Goal: Task Accomplishment & Management: Manage account settings

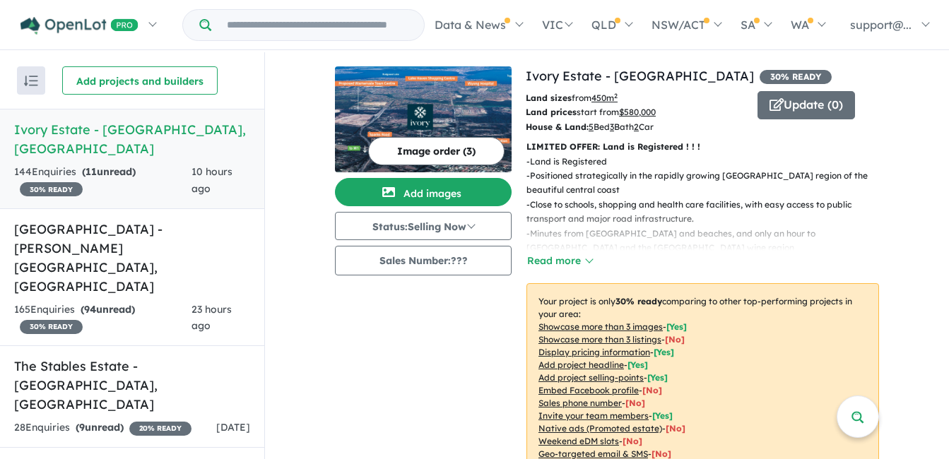
click at [343, 364] on div "Image order ( 3 ) Add images Status: Selling Now In Planning Coming Soon Sellin…" at bounding box center [430, 296] width 191 height 461
click at [134, 303] on strong "( 94 unread)" at bounding box center [108, 309] width 54 height 13
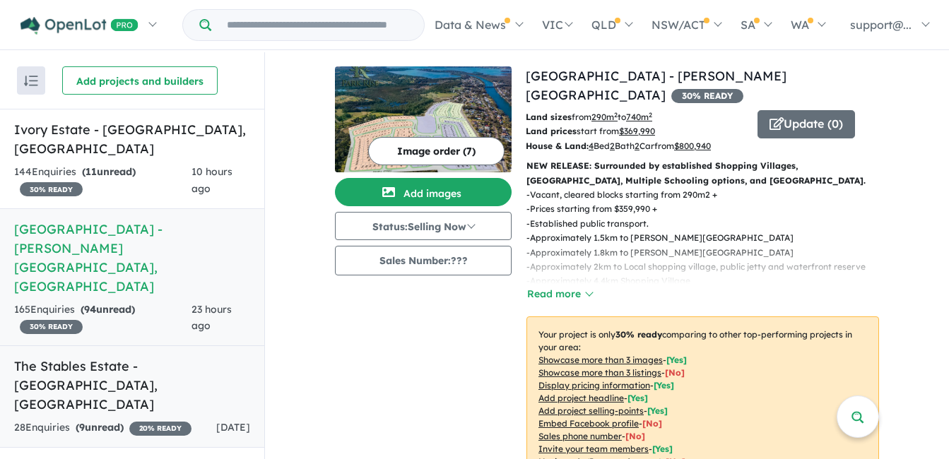
click at [129, 357] on h5 "The Stables Estate - [GEOGRAPHIC_DATA] , [GEOGRAPHIC_DATA]" at bounding box center [132, 385] width 236 height 57
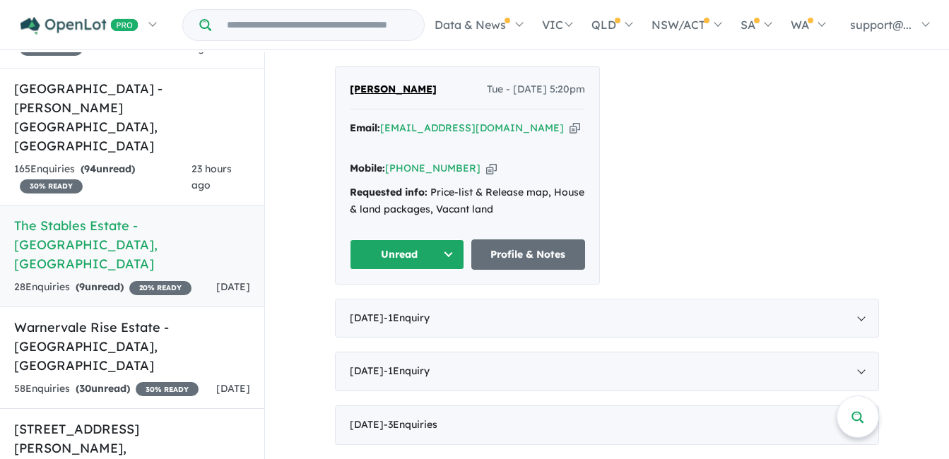
scroll to position [141, 0]
click at [137, 317] on h5 "Warnervale Rise Estate - [GEOGRAPHIC_DATA] , [GEOGRAPHIC_DATA]" at bounding box center [132, 345] width 236 height 57
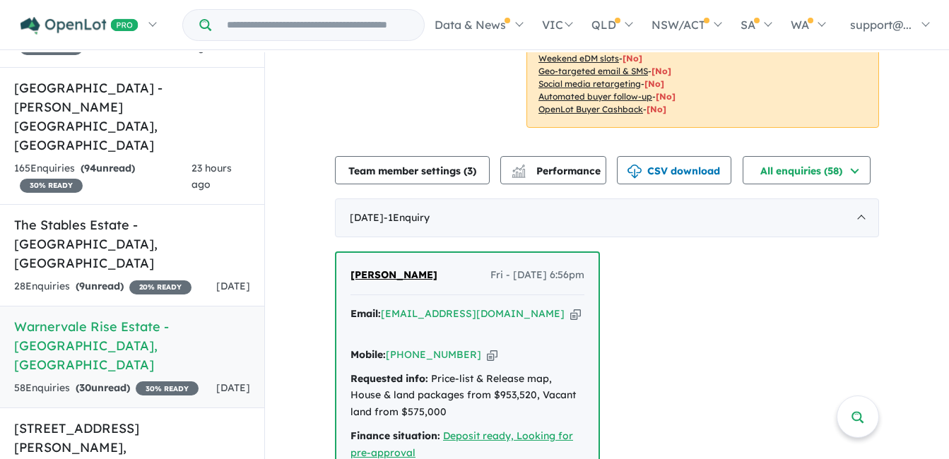
scroll to position [424, 0]
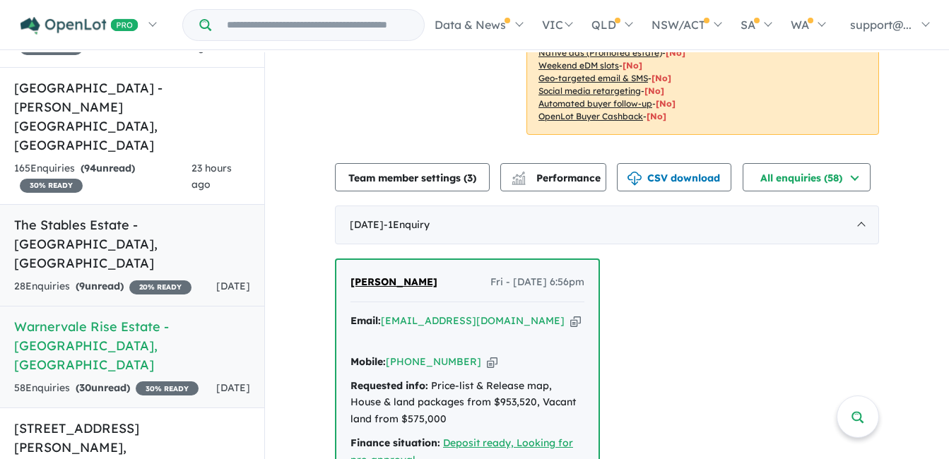
click at [229, 278] on div "[DATE]" at bounding box center [233, 286] width 34 height 17
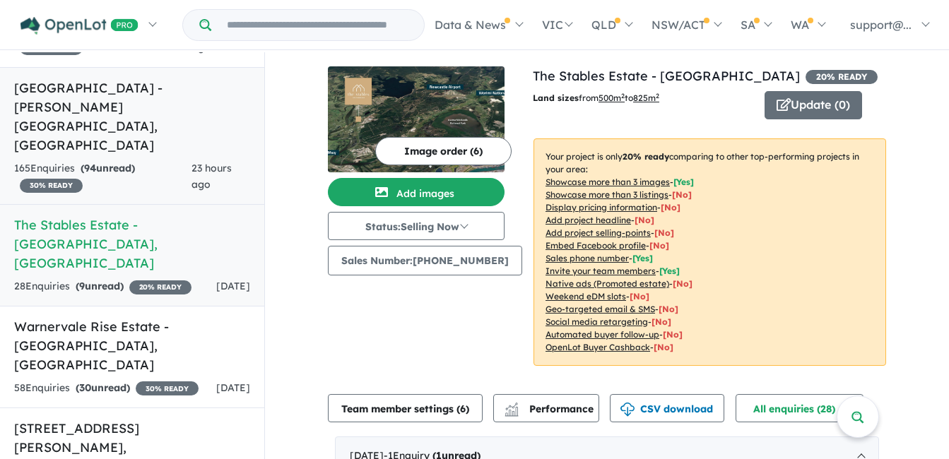
click at [179, 78] on h5 "[GEOGRAPHIC_DATA] - [PERSON_NAME][GEOGRAPHIC_DATA] , [GEOGRAPHIC_DATA]" at bounding box center [132, 116] width 236 height 76
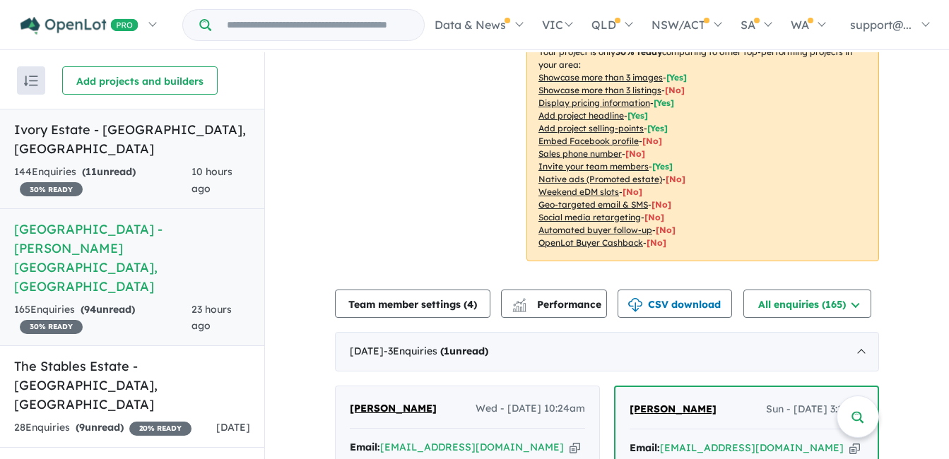
click at [145, 164] on div "144 Enquir ies ( 11 unread) 30 % READY" at bounding box center [102, 181] width 177 height 34
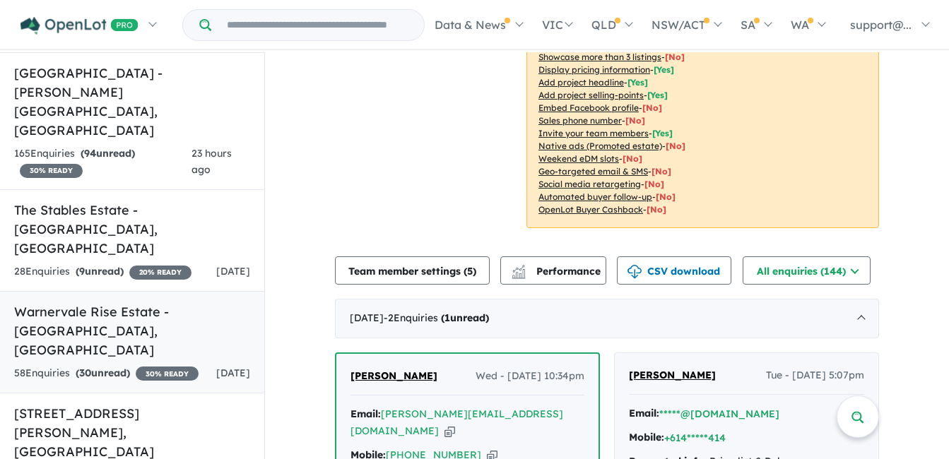
scroll to position [170, 0]
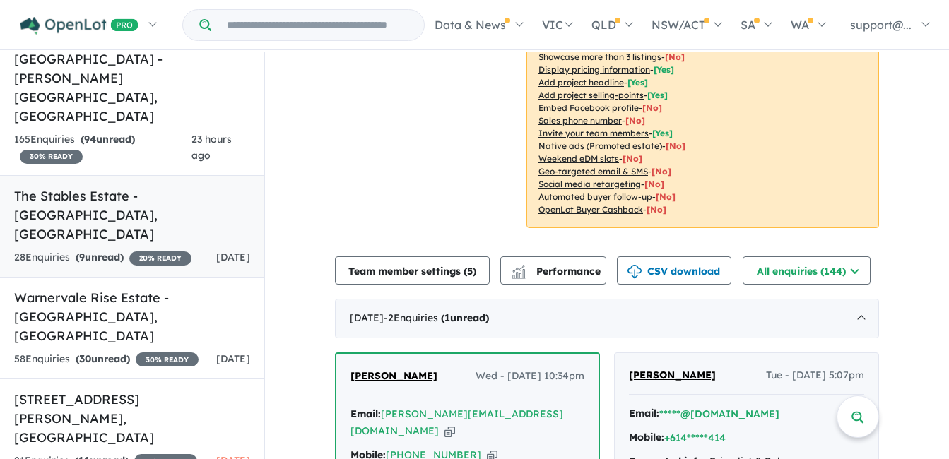
click at [224, 186] on h5 "The Stables Estate - [GEOGRAPHIC_DATA] , [GEOGRAPHIC_DATA]" at bounding box center [132, 214] width 236 height 57
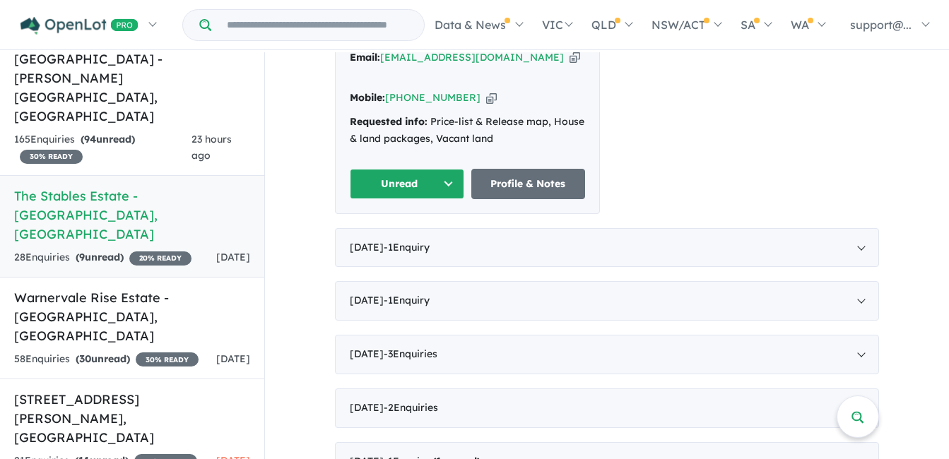
scroll to position [424, 0]
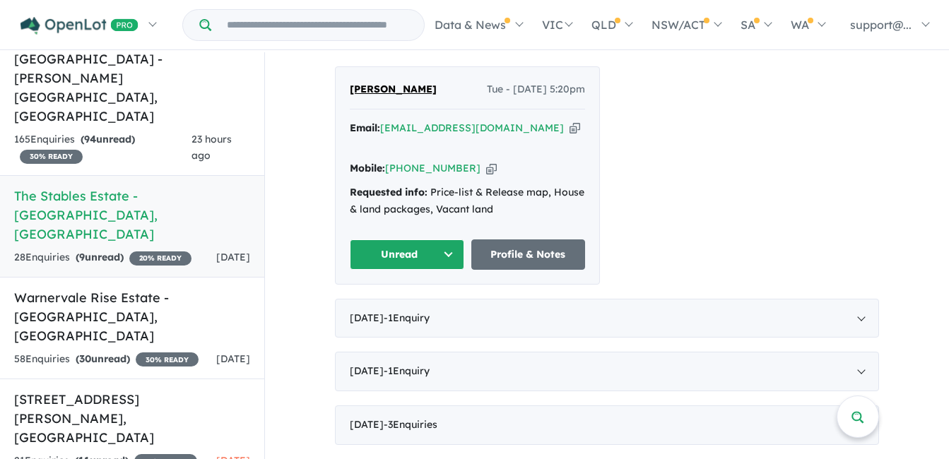
click at [569, 130] on icon "button" at bounding box center [574, 128] width 11 height 15
click at [486, 161] on icon "button" at bounding box center [491, 168] width 11 height 15
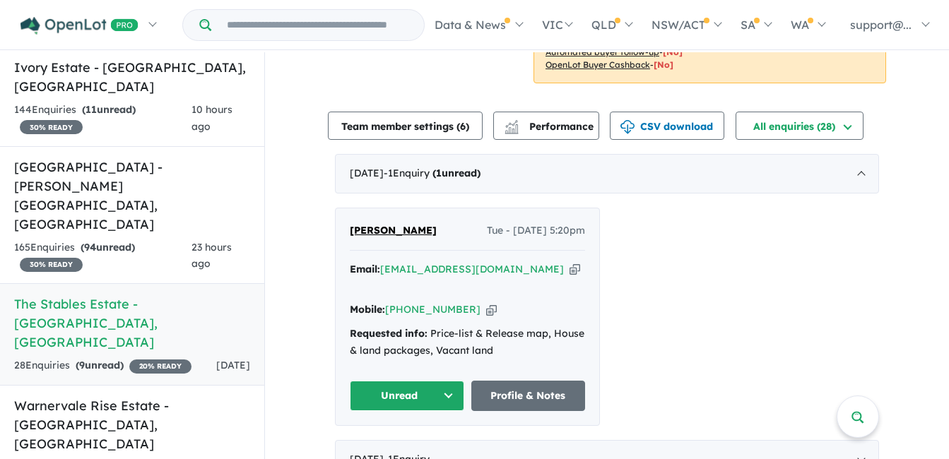
scroll to position [29, 0]
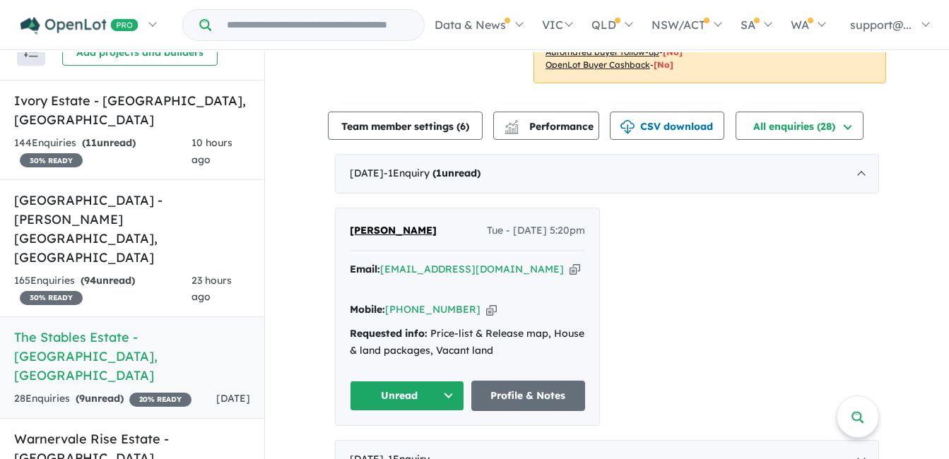
click at [413, 388] on button "Unread" at bounding box center [407, 396] width 114 height 30
click at [397, 449] on button "Assigned" at bounding box center [411, 462] width 123 height 32
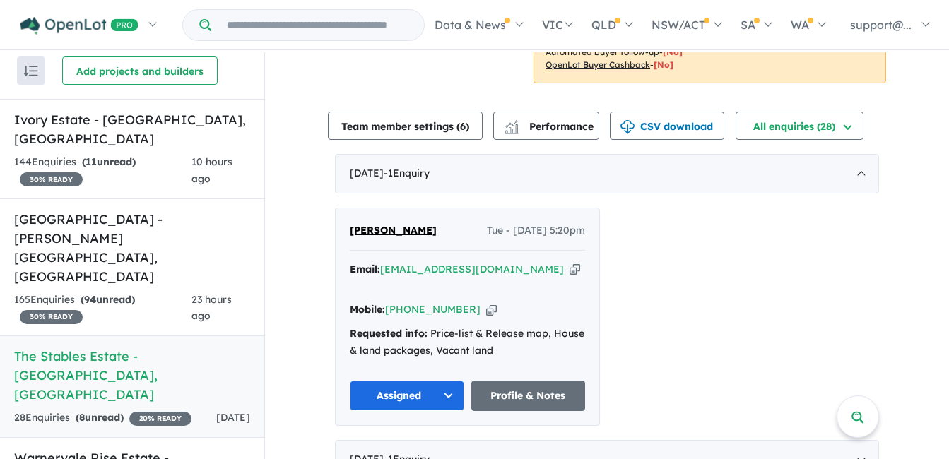
scroll to position [0, 0]
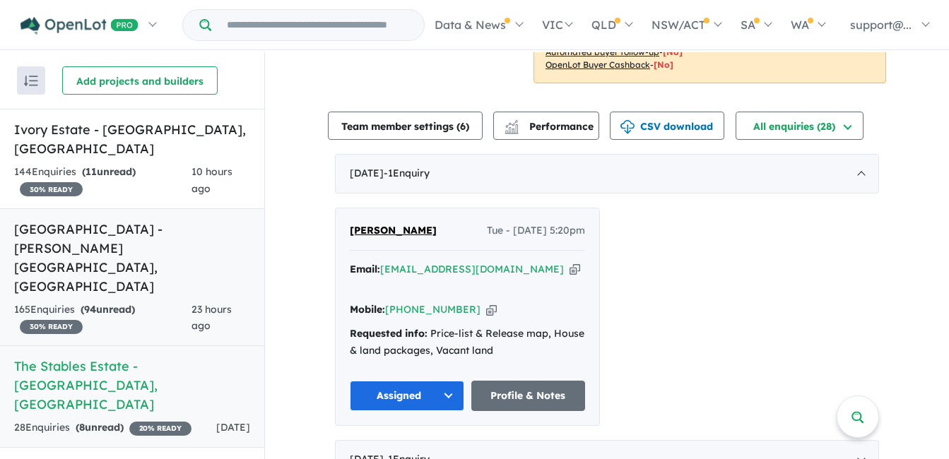
click at [191, 302] on div "23 hours ago" at bounding box center [220, 319] width 59 height 34
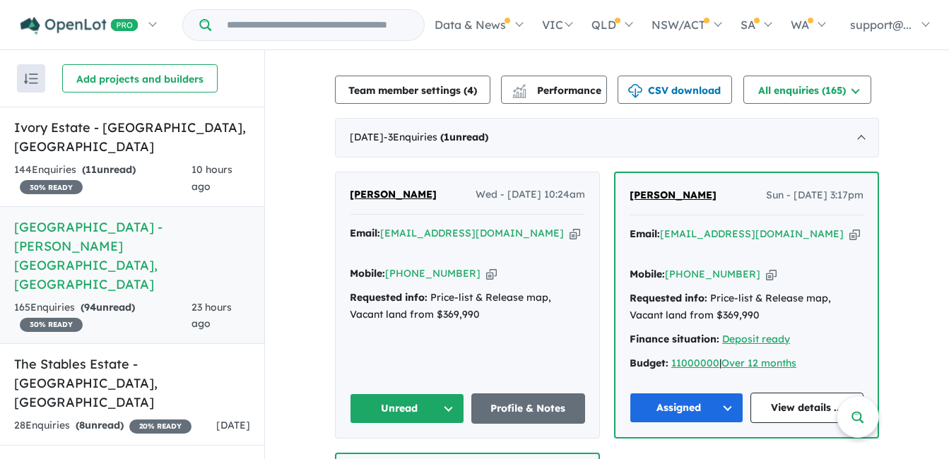
scroll to position [565, 0]
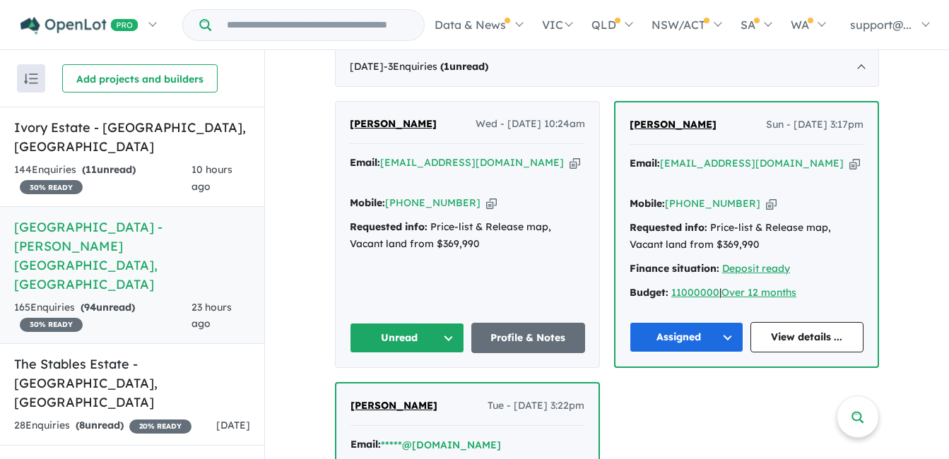
click at [505, 155] on div "Email: [EMAIL_ADDRESS][DOMAIN_NAME] Copied!" at bounding box center [467, 172] width 235 height 34
click at [569, 155] on icon "button" at bounding box center [574, 162] width 11 height 15
click at [486, 196] on icon "button" at bounding box center [491, 203] width 11 height 15
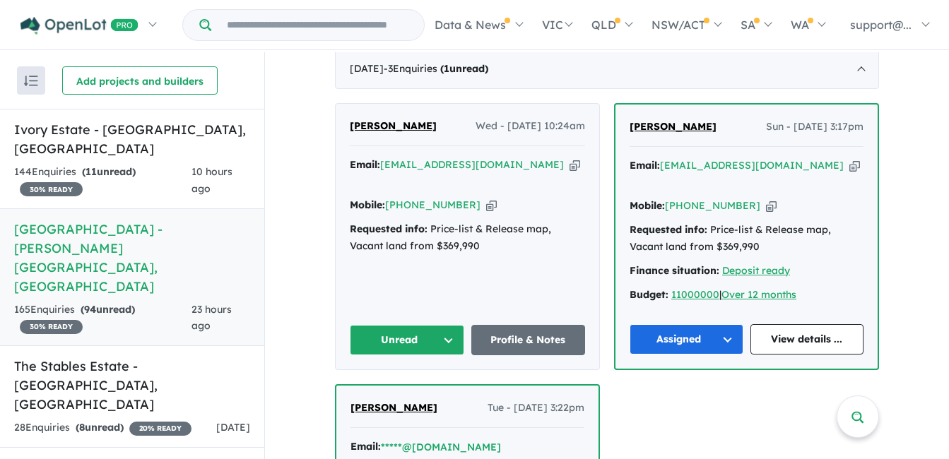
scroll to position [494, 0]
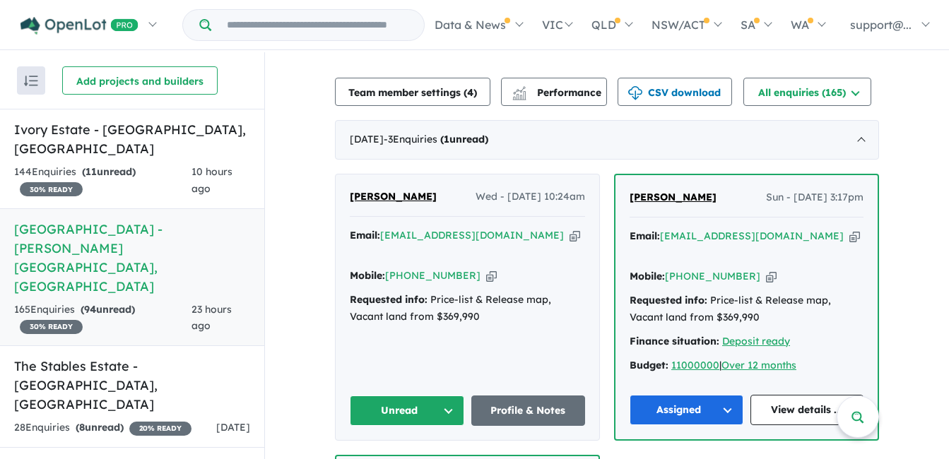
click at [398, 396] on button "Unread" at bounding box center [407, 411] width 114 height 30
click at [188, 164] on div "144 Enquir ies ( 11 unread) 30 % READY" at bounding box center [102, 181] width 177 height 34
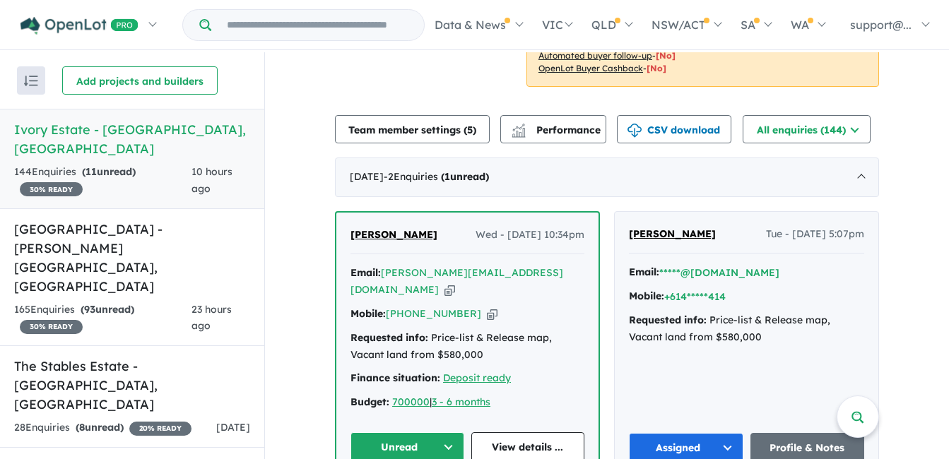
scroll to position [494, 0]
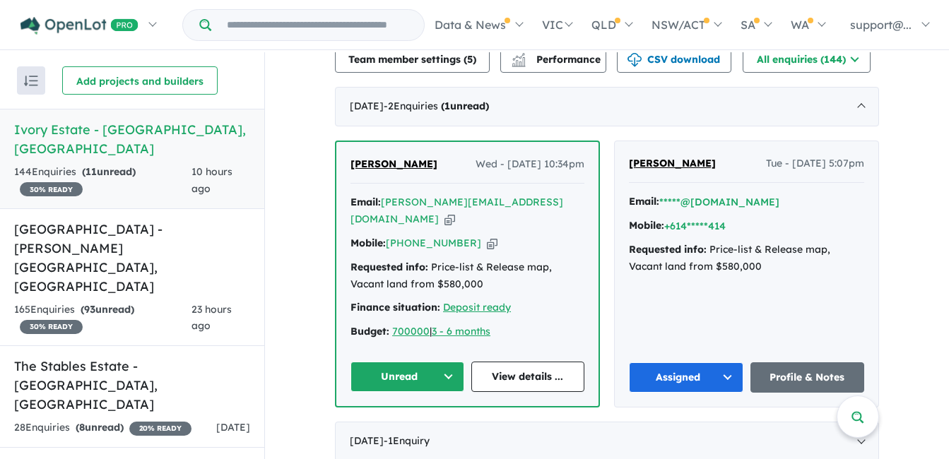
click at [455, 212] on icon "button" at bounding box center [449, 219] width 11 height 15
click at [487, 236] on icon "button" at bounding box center [492, 243] width 11 height 15
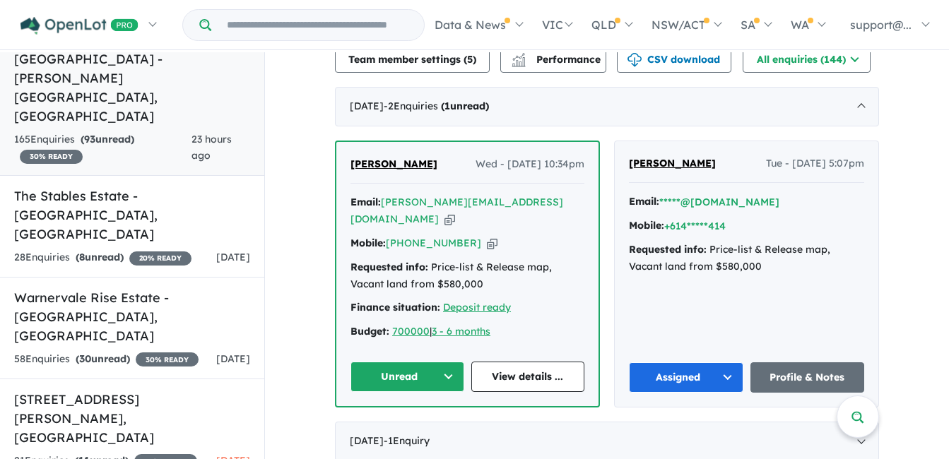
scroll to position [0, 0]
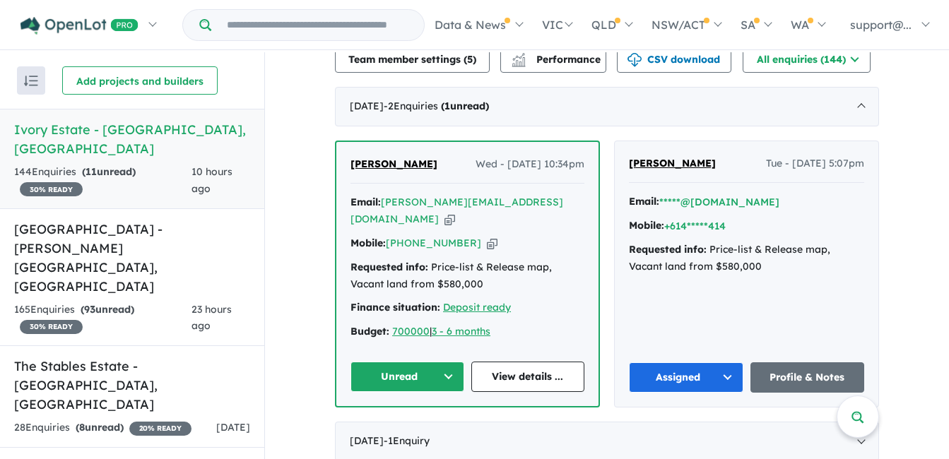
click at [386, 362] on button "Unread" at bounding box center [407, 377] width 114 height 30
click at [390, 427] on button "Assigned" at bounding box center [412, 443] width 123 height 32
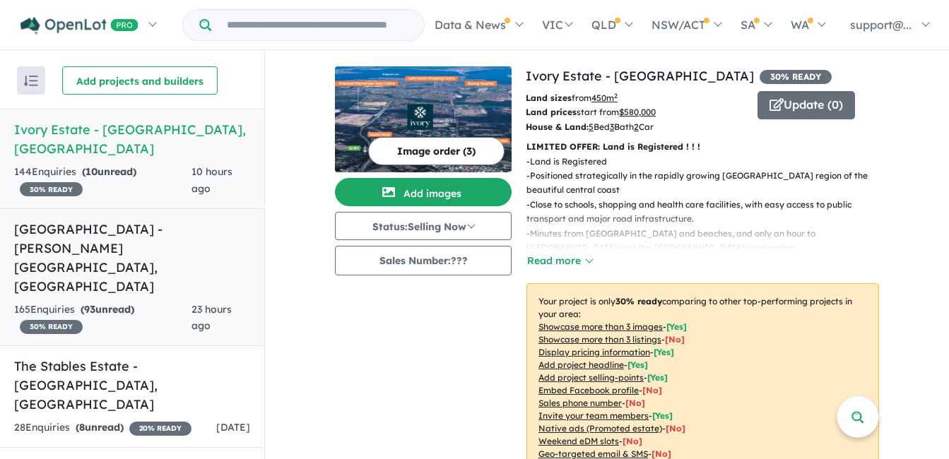
click at [145, 220] on h5 "[GEOGRAPHIC_DATA] - [PERSON_NAME][GEOGRAPHIC_DATA] , [GEOGRAPHIC_DATA]" at bounding box center [132, 258] width 236 height 76
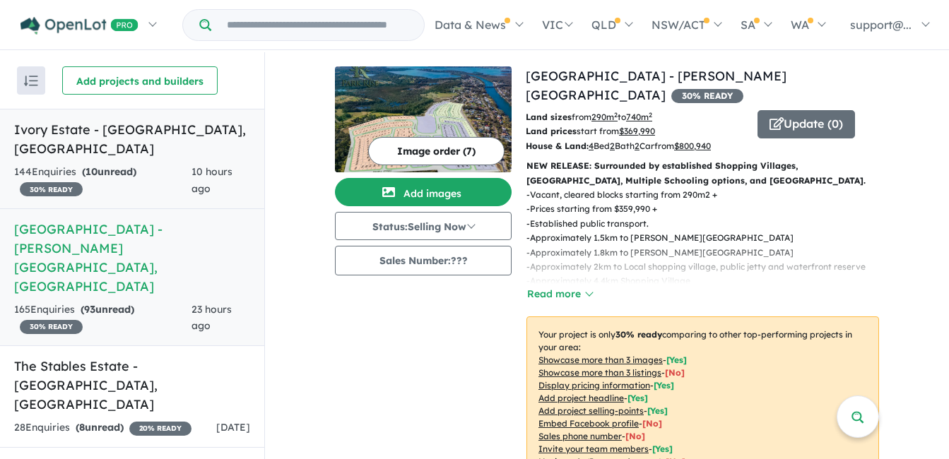
click at [189, 164] on div "144 Enquir ies ( 10 unread) 30 % READY" at bounding box center [102, 181] width 177 height 34
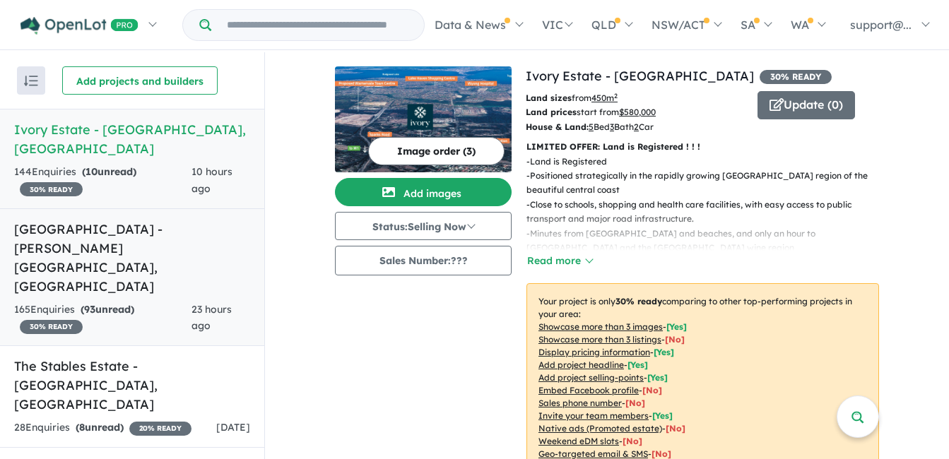
click at [125, 303] on strong "( 93 unread)" at bounding box center [108, 309] width 54 height 13
